Goal: Information Seeking & Learning: Learn about a topic

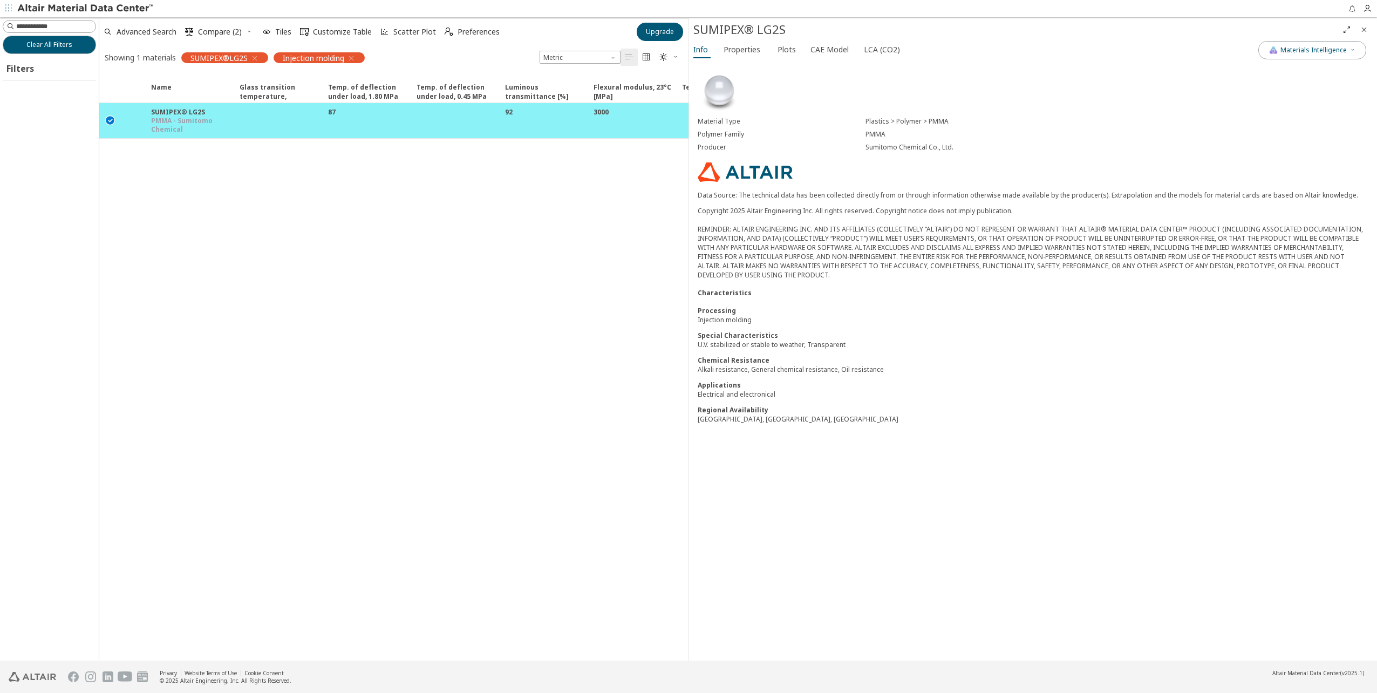
click at [716, 51] on div "Info Properties Plots CAE Model LCA (CO2)" at bounding box center [973, 51] width 569 height 20
click at [733, 51] on span "Properties" at bounding box center [741, 49] width 37 height 17
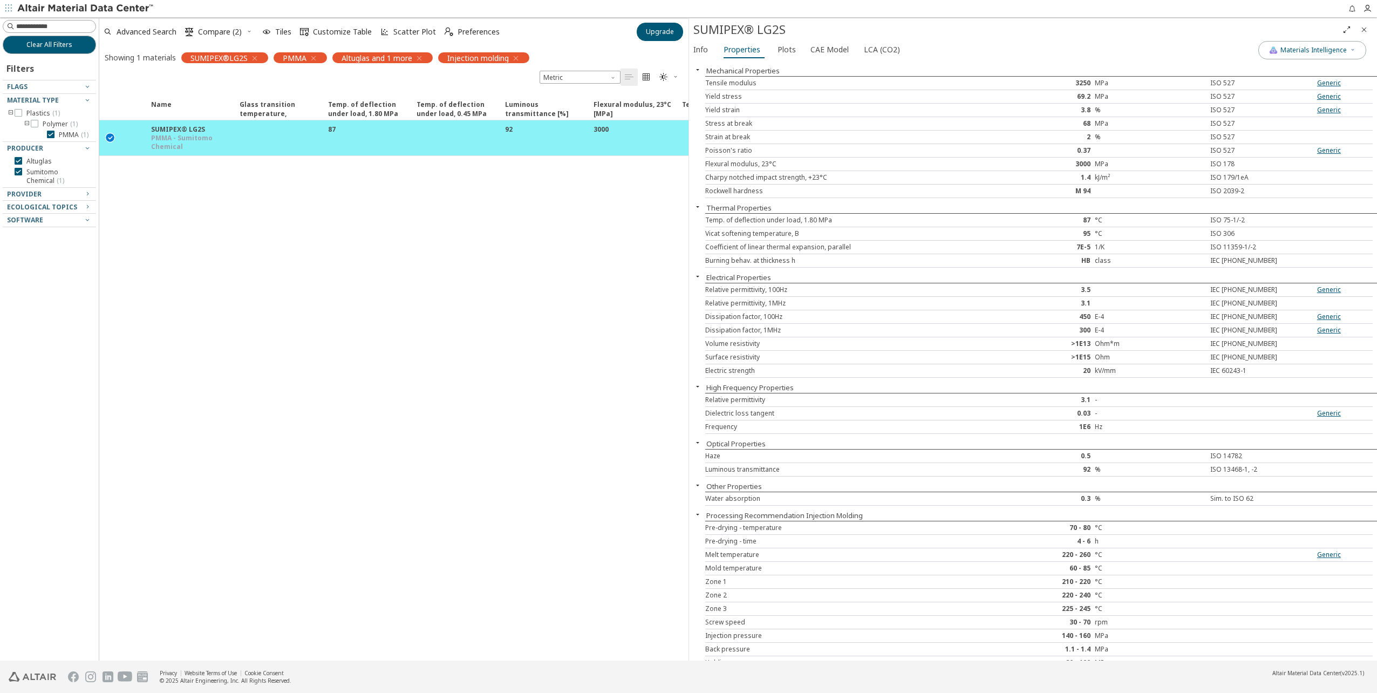
scroll to position [216, 0]
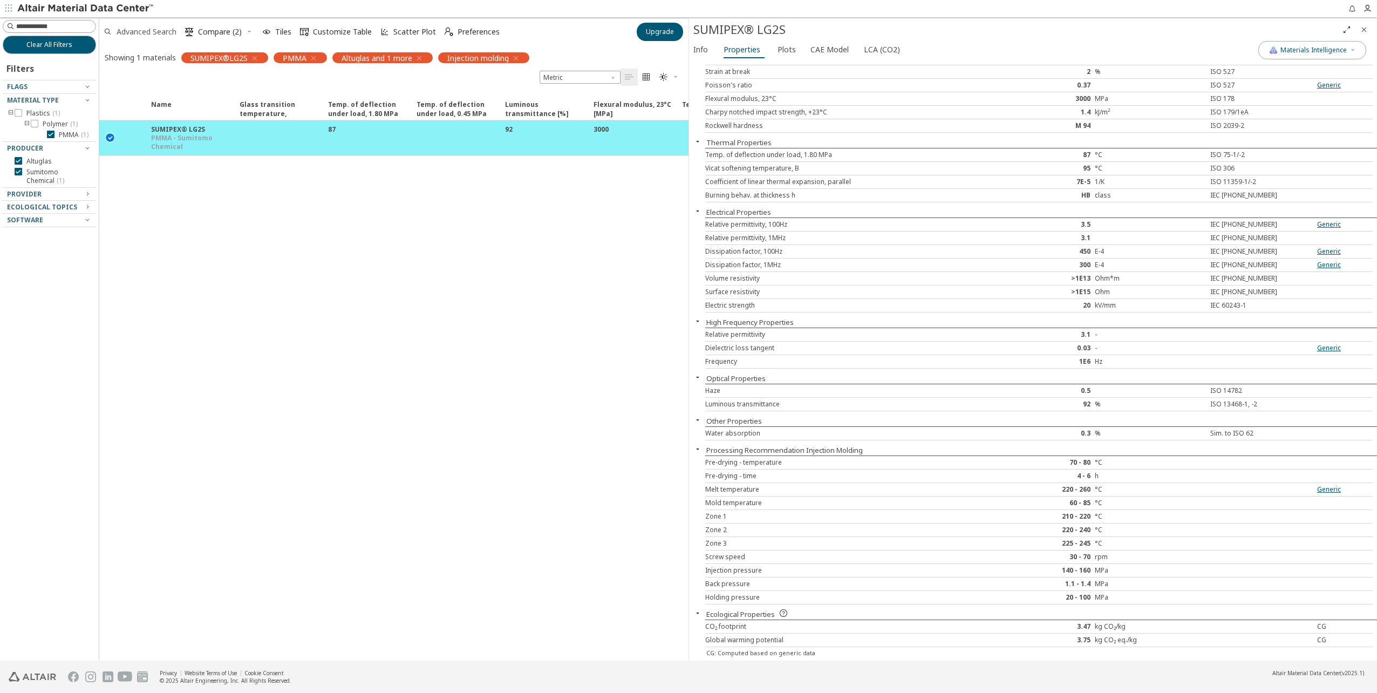
click at [125, 33] on span "Advanced Search" at bounding box center [147, 32] width 60 height 8
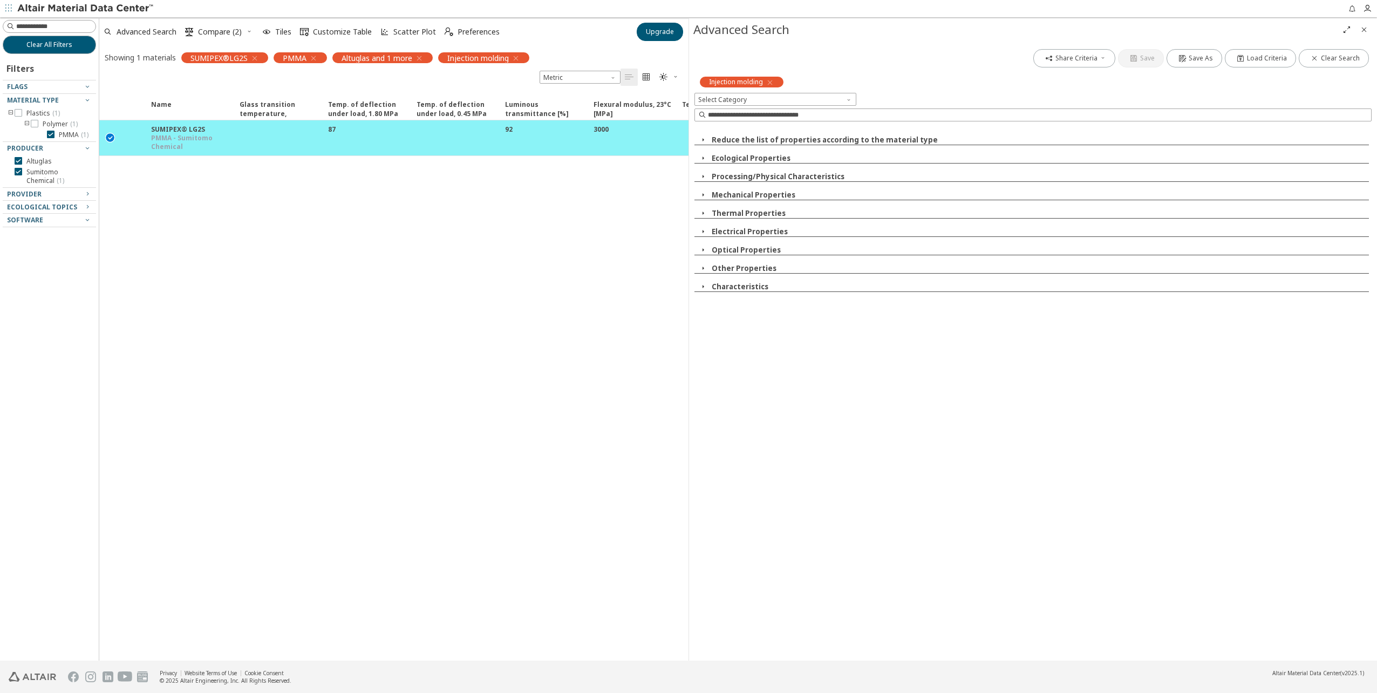
click at [26, 124] on icon "toogle group" at bounding box center [27, 124] width 8 height 9
click at [313, 59] on icon "button" at bounding box center [313, 58] width 9 height 9
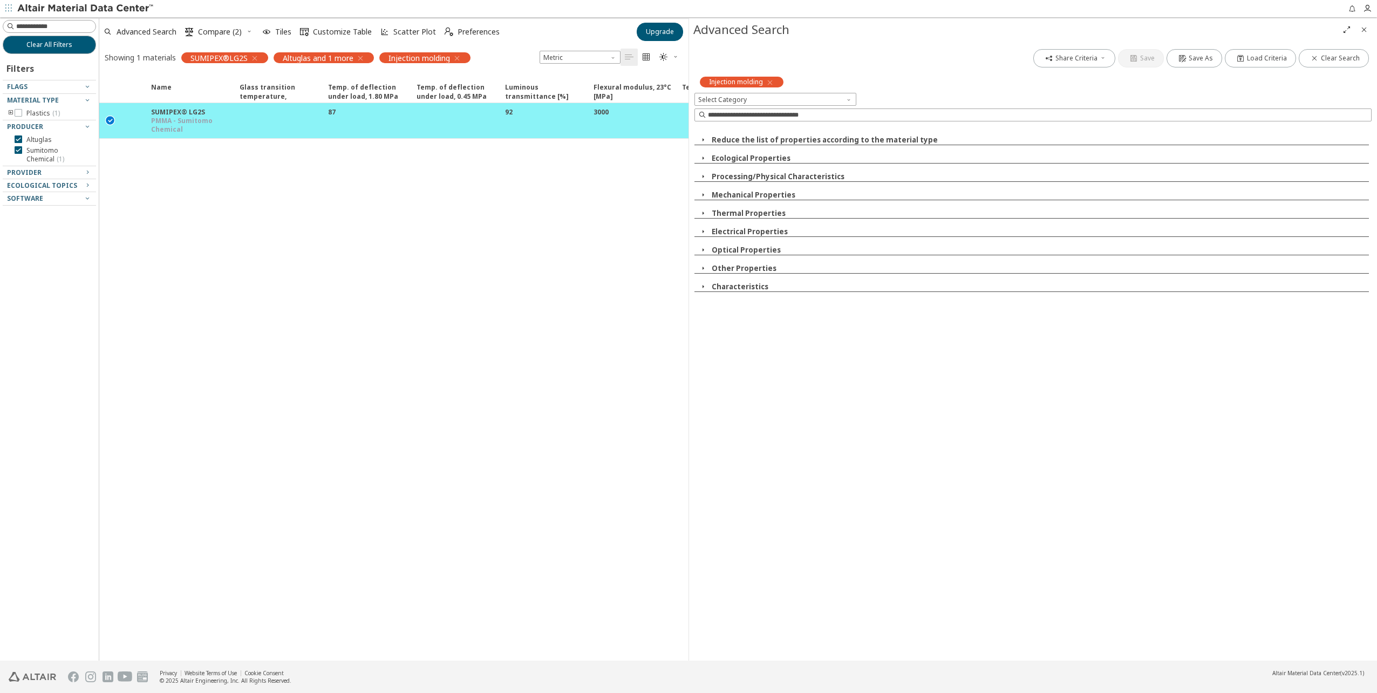
click at [255, 58] on icon "button" at bounding box center [254, 58] width 9 height 9
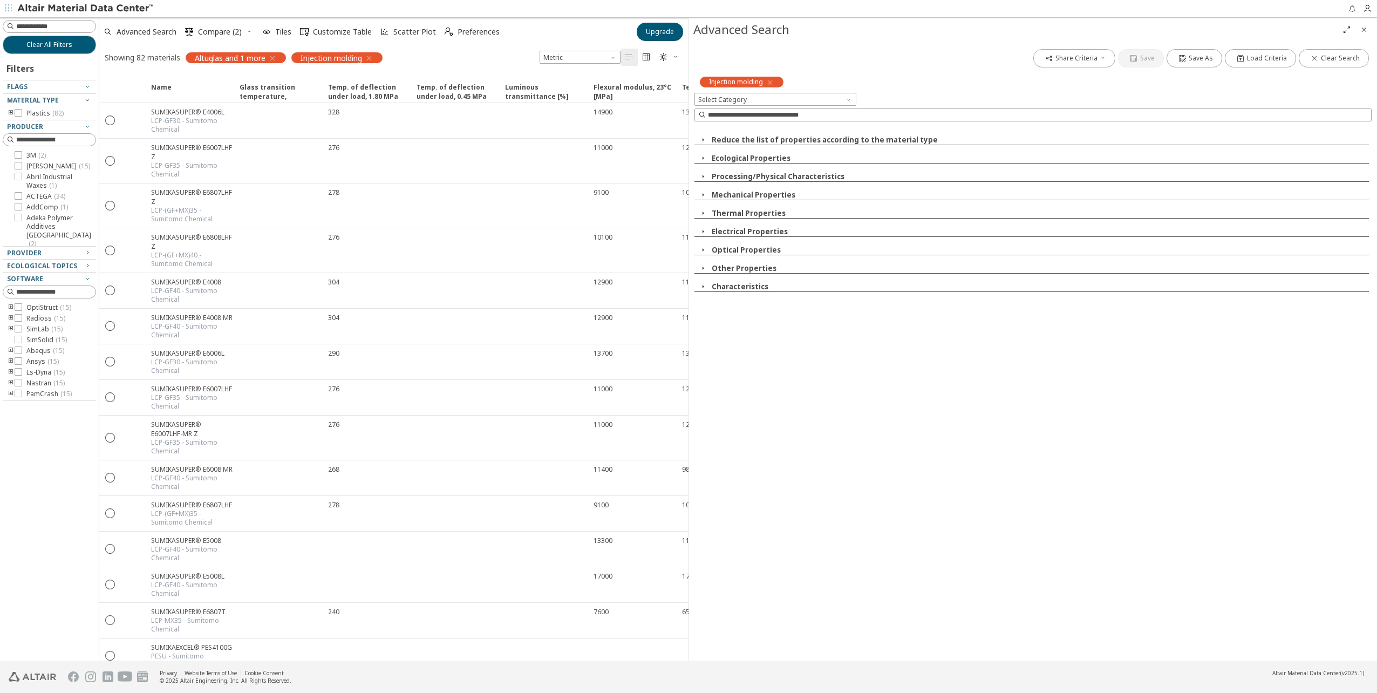
click at [273, 59] on icon "button" at bounding box center [272, 58] width 9 height 9
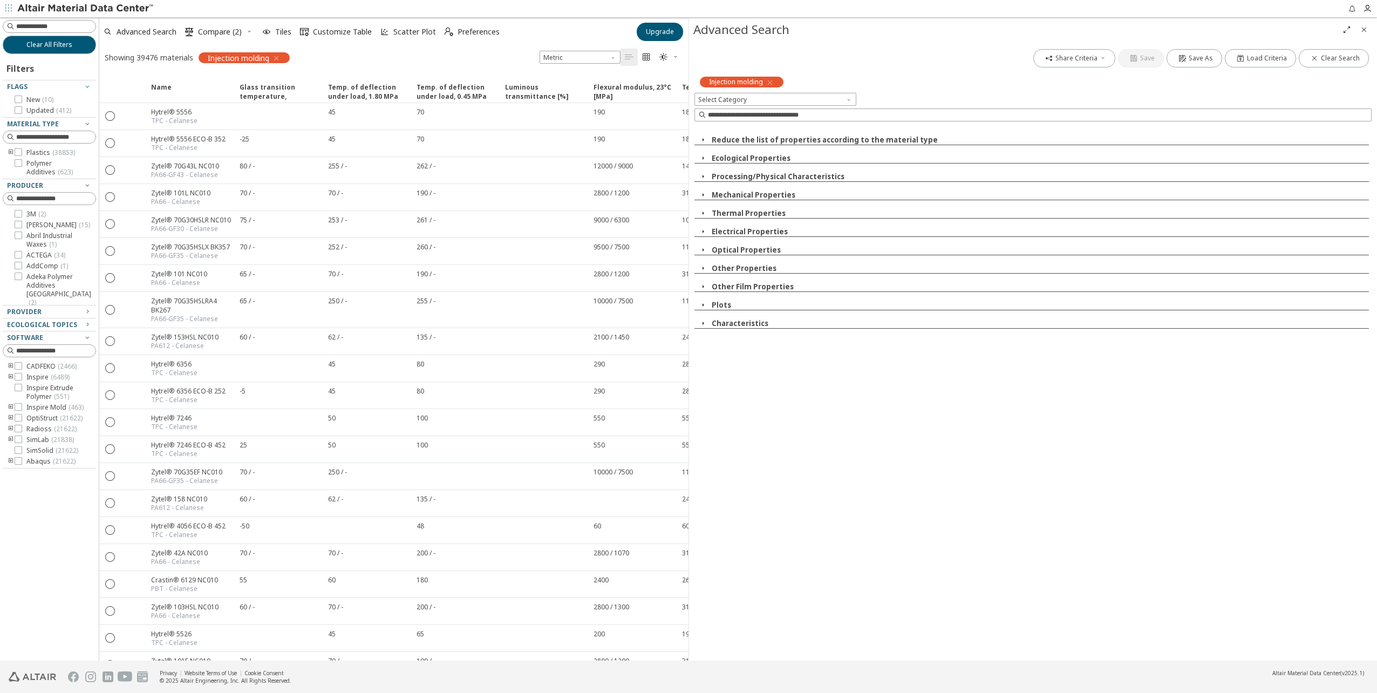
click at [11, 152] on icon "toogle group" at bounding box center [11, 152] width 8 height 9
click at [25, 163] on icon "toogle group" at bounding box center [27, 163] width 8 height 9
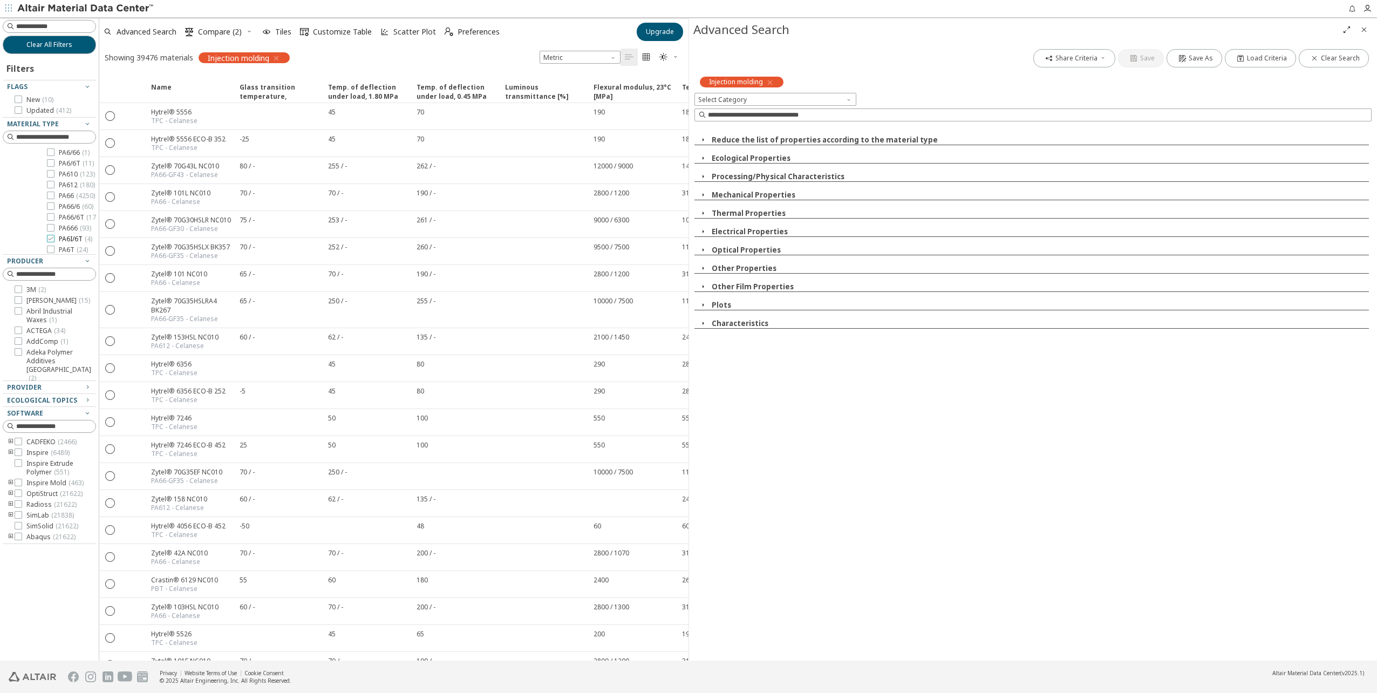
scroll to position [440, 0]
click at [52, 145] on icon at bounding box center [51, 142] width 8 height 8
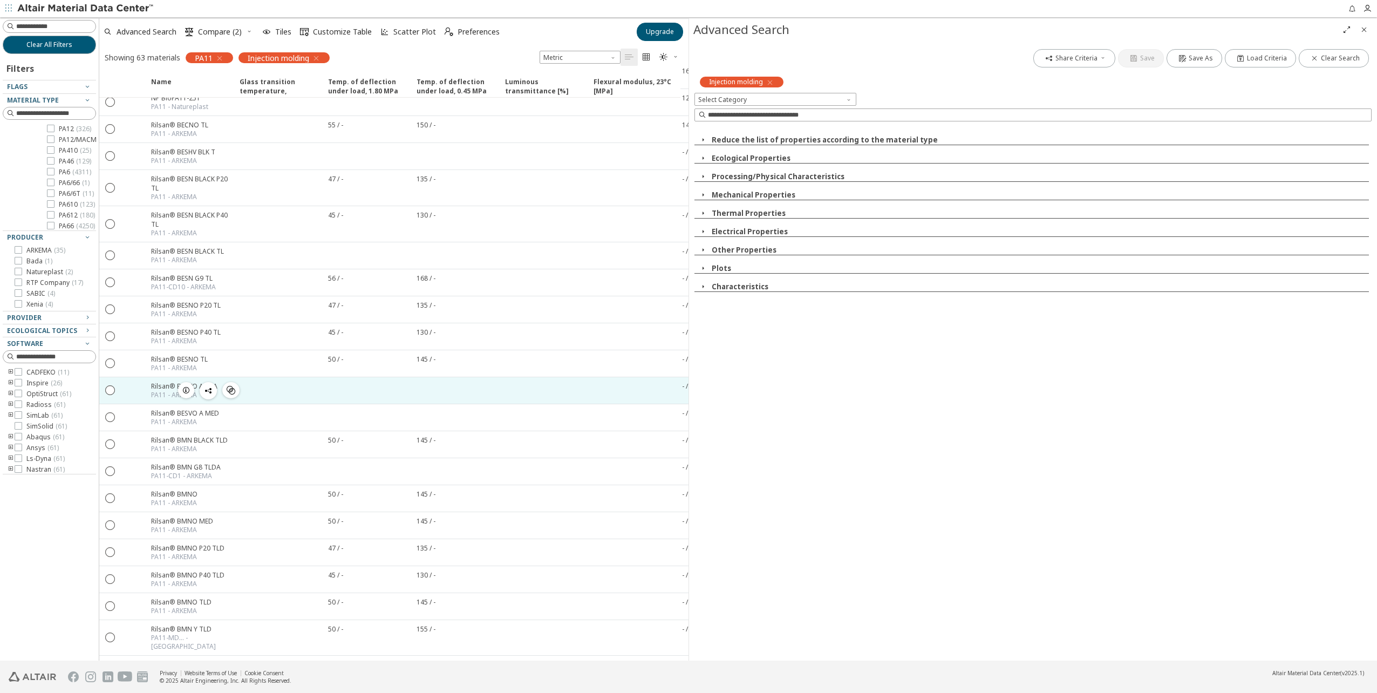
scroll to position [817, 0]
click at [112, 386] on icon "" at bounding box center [111, 386] width 10 height 10
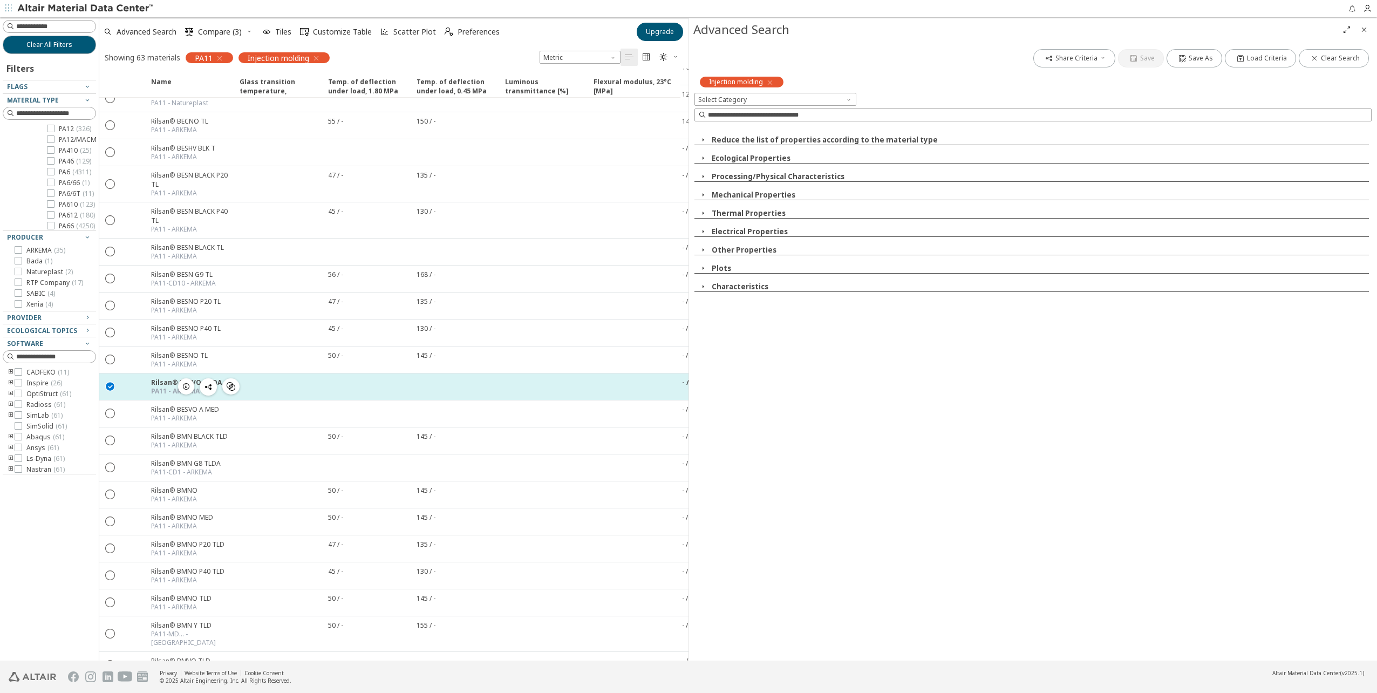
click at [188, 388] on icon "button" at bounding box center [186, 386] width 9 height 9
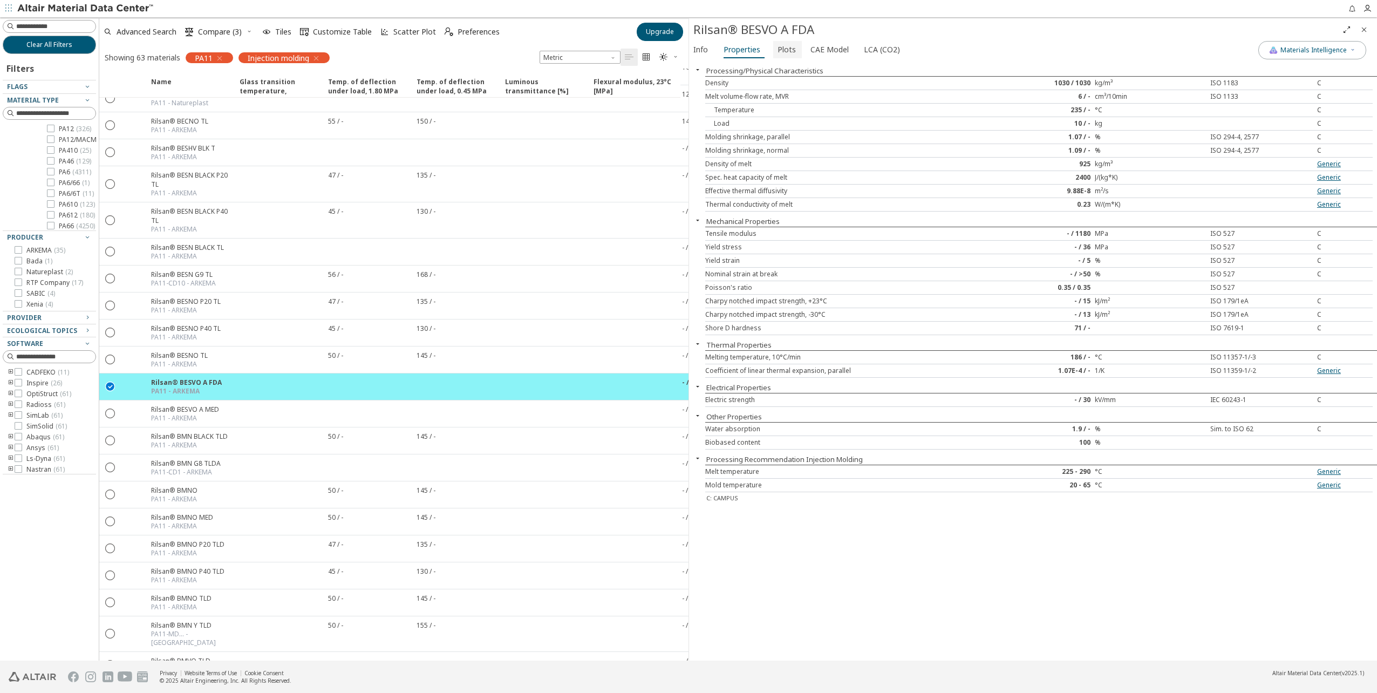
click at [782, 55] on span "Plots" at bounding box center [786, 49] width 18 height 17
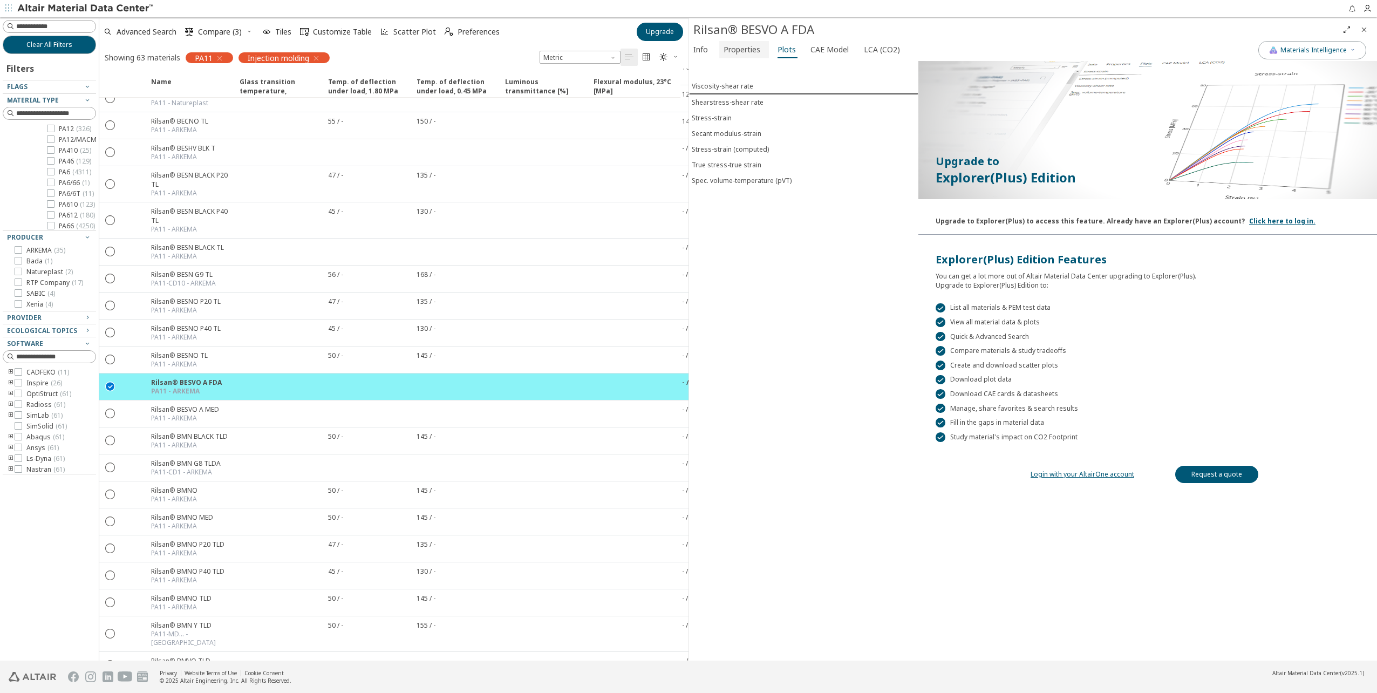
click at [738, 51] on span "Properties" at bounding box center [741, 49] width 37 height 17
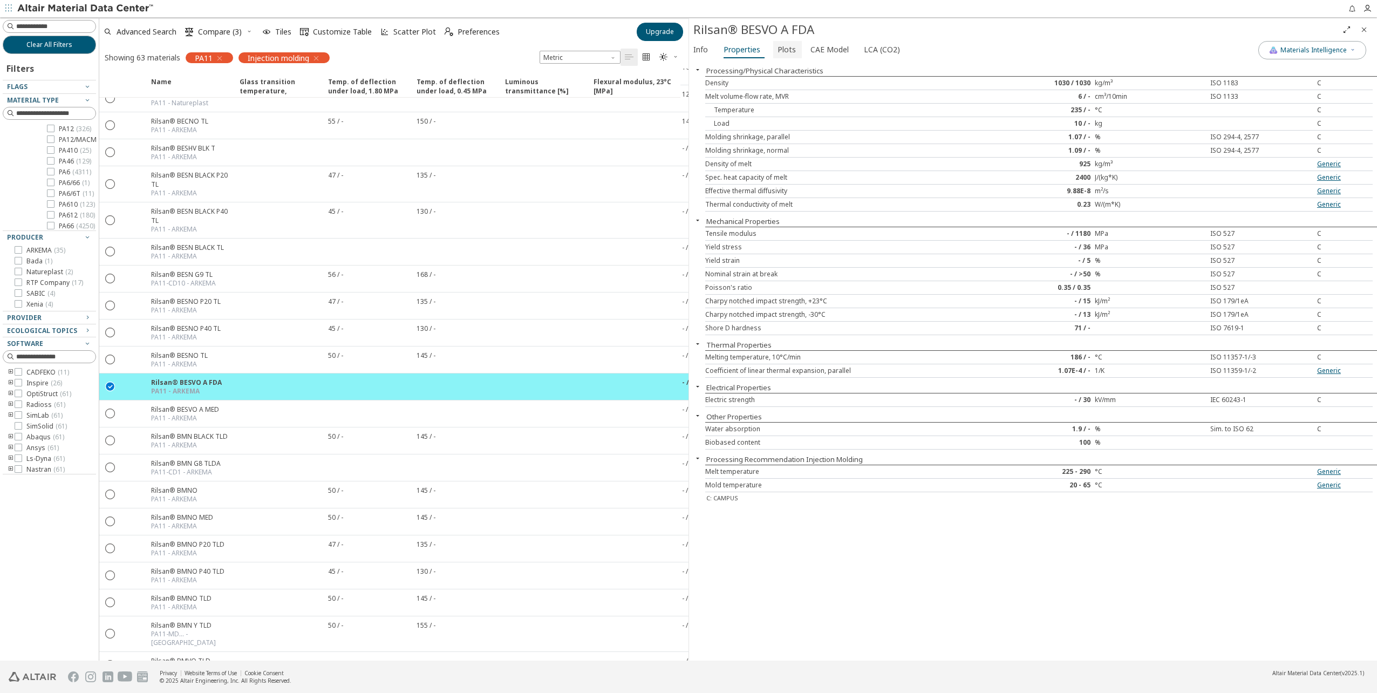
click at [777, 51] on span "Plots" at bounding box center [786, 49] width 18 height 17
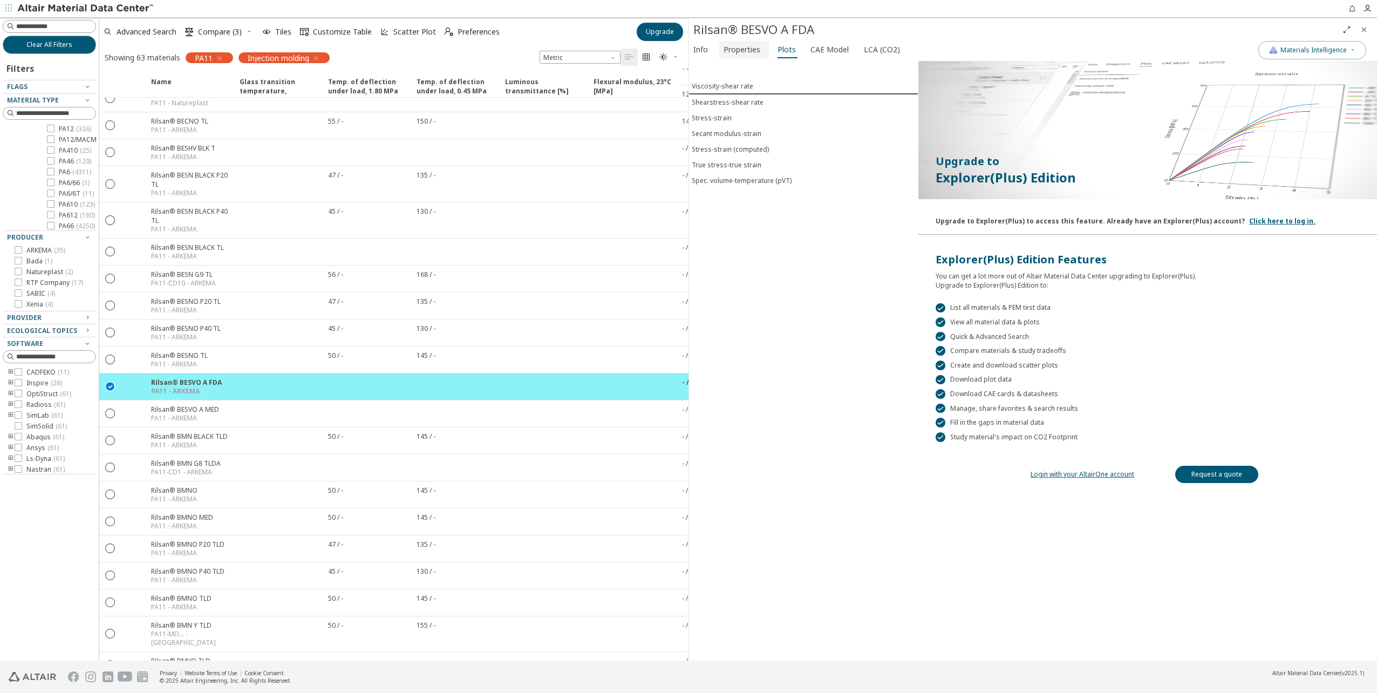
click at [758, 51] on span "Properties" at bounding box center [743, 49] width 41 height 17
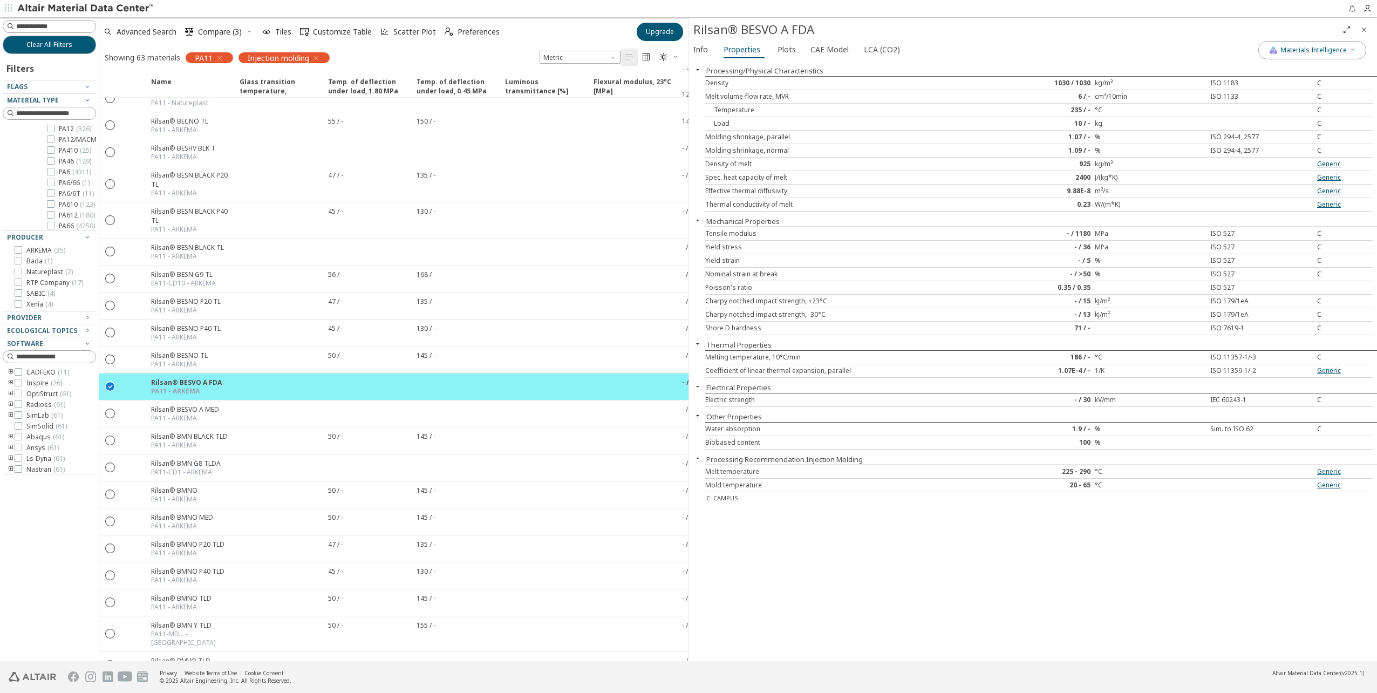
click at [933, 517] on div "Processing/Physical Characteristics Density 1030 / 1030 kg/m³ ISO 1183 C Melt v…" at bounding box center [1033, 360] width 688 height 599
